Goal: Transaction & Acquisition: Purchase product/service

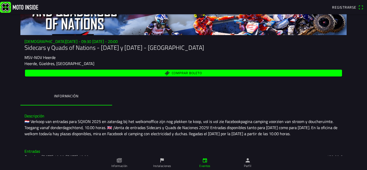
scroll to position [30, 0]
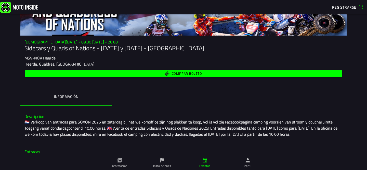
click at [165, 74] on span "Comprar boleto" at bounding box center [183, 73] width 311 height 7
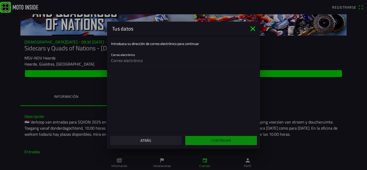
click at [164, 74] on main "Introduzca su dirección de correo electrónico para continuar Correo electrónico" at bounding box center [183, 84] width 153 height 97
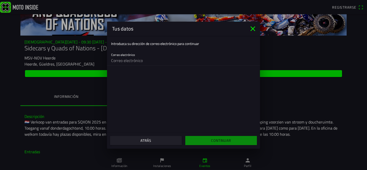
click at [150, 63] on input "email" at bounding box center [183, 61] width 145 height 10
type input "[EMAIL_ADDRESS][DOMAIN_NAME]"
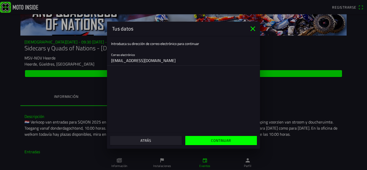
click at [207, 142] on span "Continuar" at bounding box center [221, 140] width 64 height 9
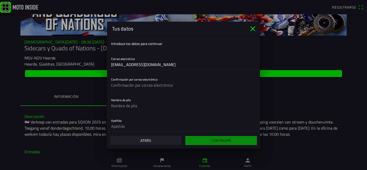
click at [170, 85] on input "text" at bounding box center [183, 85] width 145 height 10
type input "[EMAIL_ADDRESS][DOMAIN_NAME]"
type input "[PERSON_NAME]"
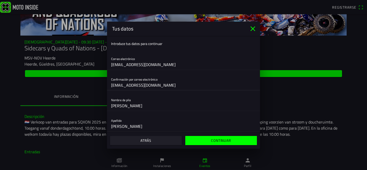
scroll to position [42, 0]
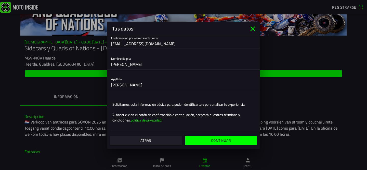
click at [222, 144] on span "Continuar" at bounding box center [221, 140] width 64 height 9
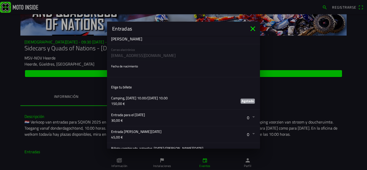
scroll to position [50, 0]
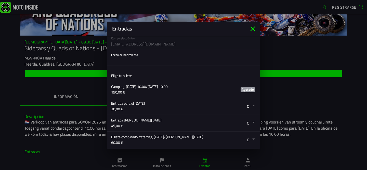
click at [251, 29] on icon "cerca" at bounding box center [253, 29] width 8 height 8
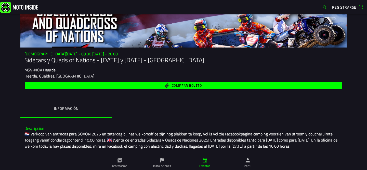
scroll to position [0, 0]
